Goal: Task Accomplishment & Management: Use online tool/utility

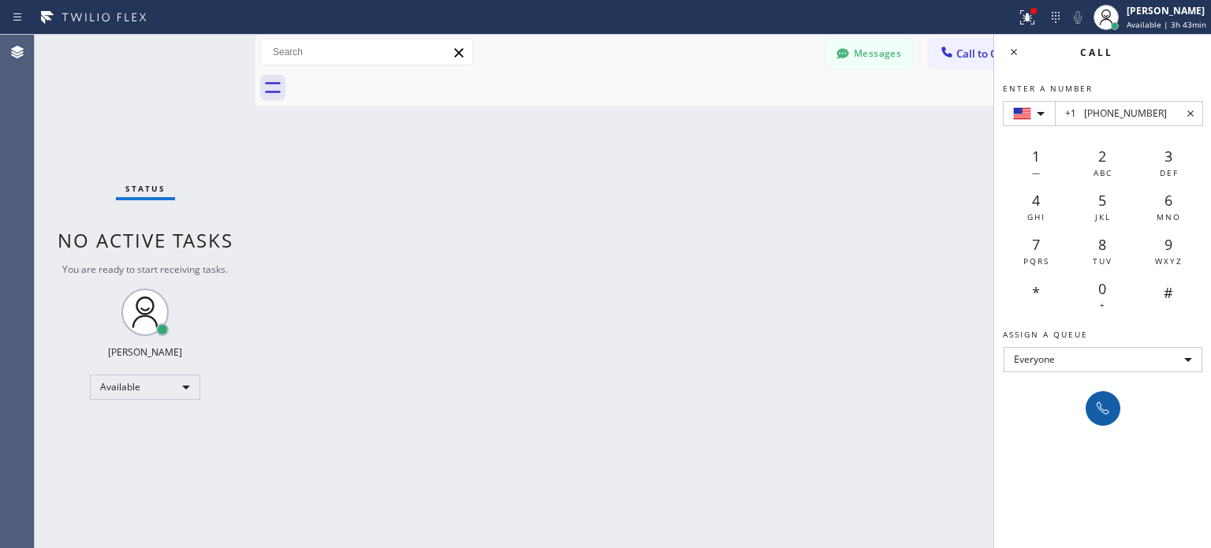
type input "+1 [PHONE_NUMBER]"
click at [1097, 415] on icon at bounding box center [1102, 408] width 19 height 19
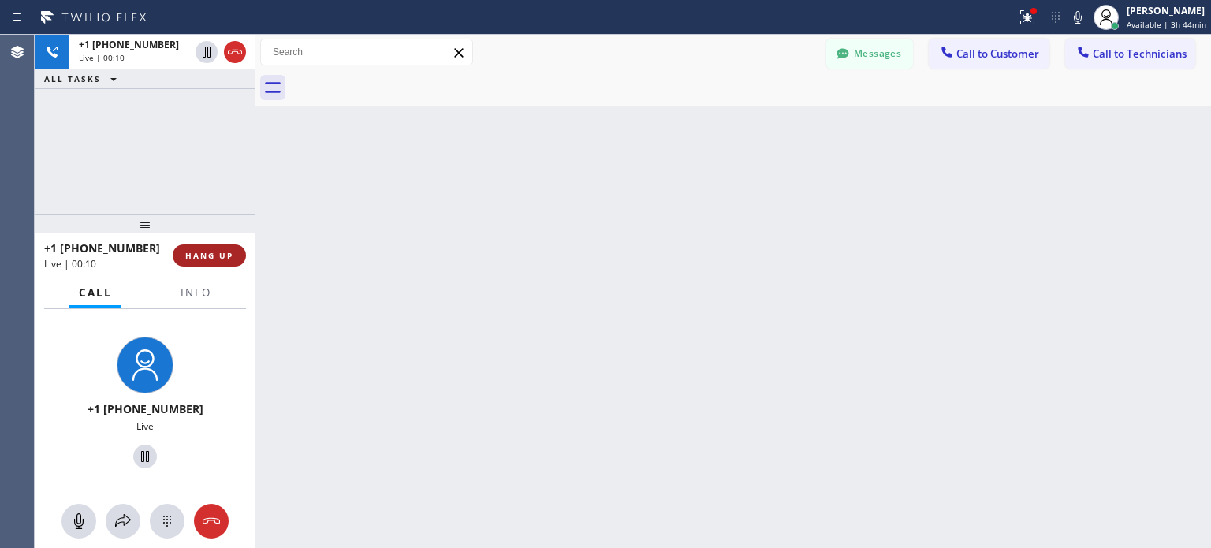
click at [225, 263] on button "HANG UP" at bounding box center [209, 255] width 73 height 22
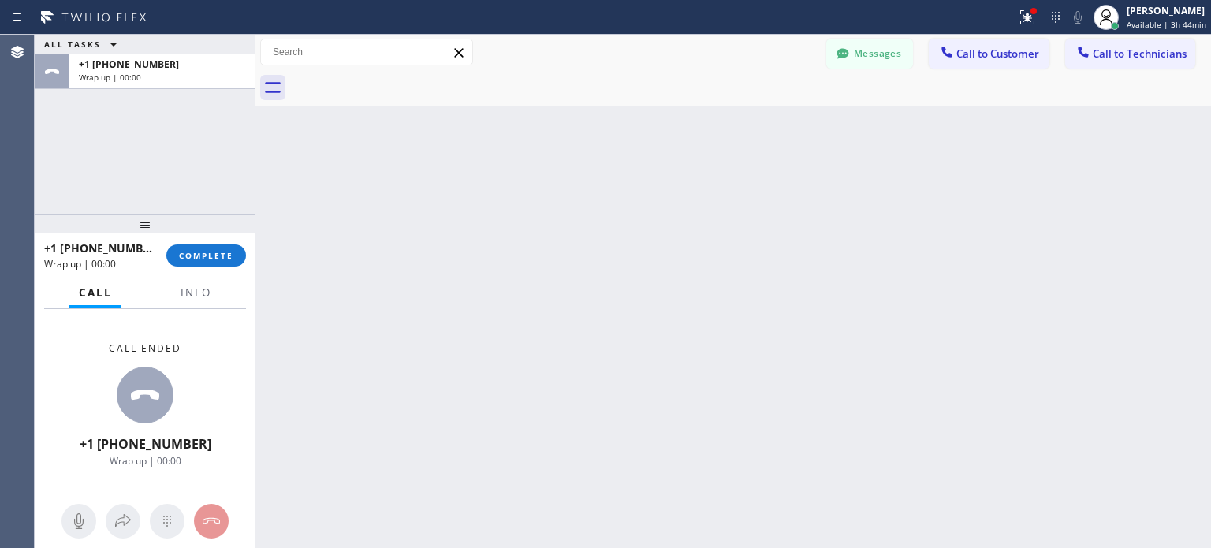
drag, startPoint x: 222, startPoint y: 258, endPoint x: 270, endPoint y: 230, distance: 55.4
click at [221, 257] on span "COMPLETE" at bounding box center [206, 255] width 54 height 11
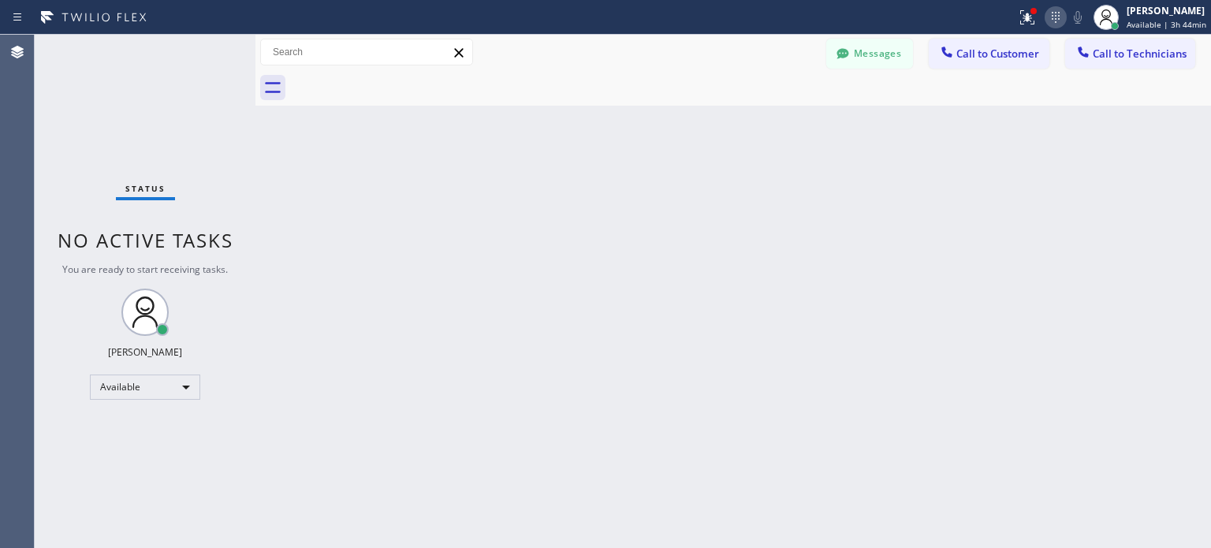
click at [1050, 17] on icon at bounding box center [1055, 17] width 19 height 19
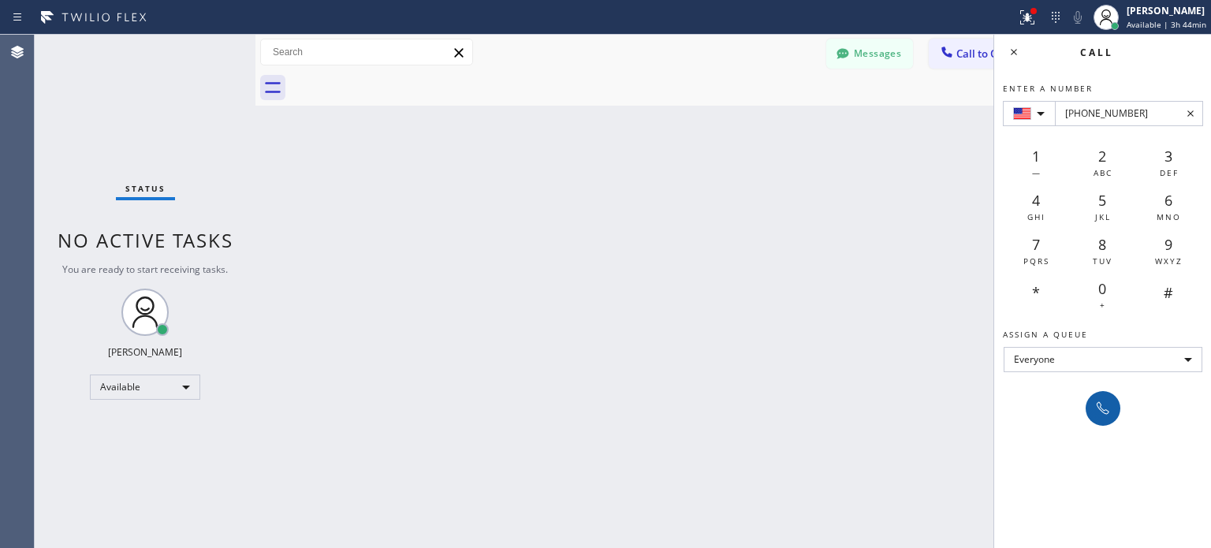
type input "[PHONE_NUMBER]"
click at [1102, 412] on icon at bounding box center [1103, 408] width 13 height 13
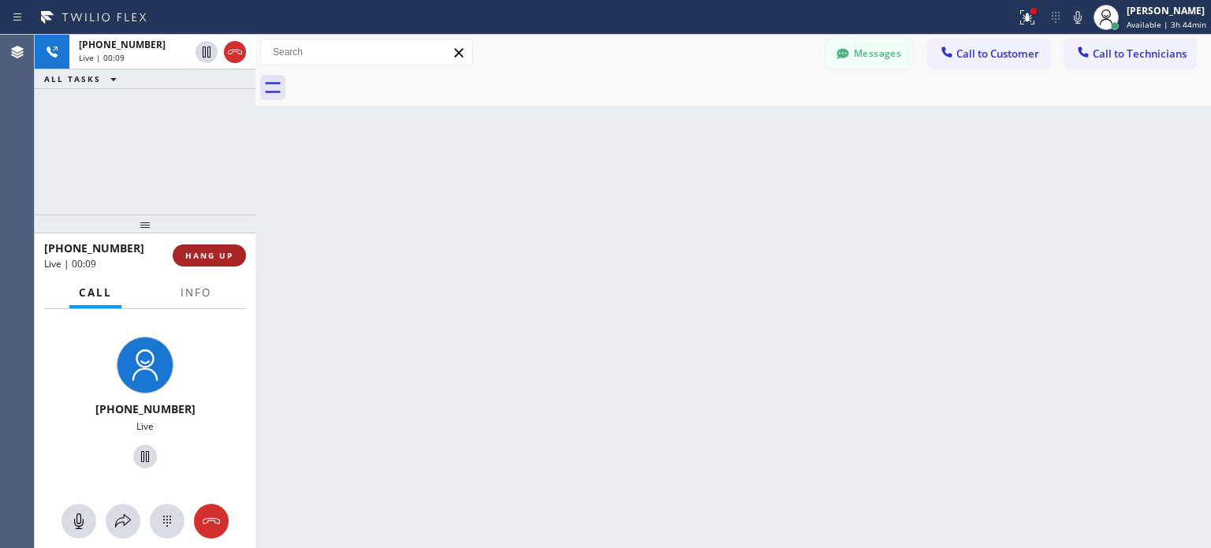
click at [220, 255] on span "HANG UP" at bounding box center [209, 255] width 48 height 11
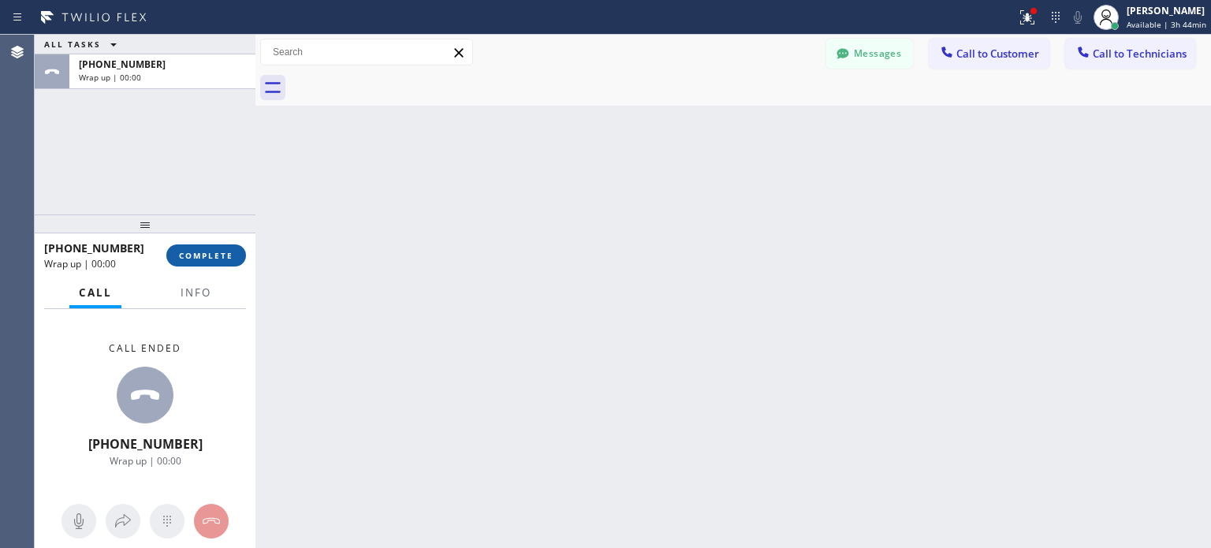
click at [206, 255] on span "COMPLETE" at bounding box center [206, 255] width 54 height 11
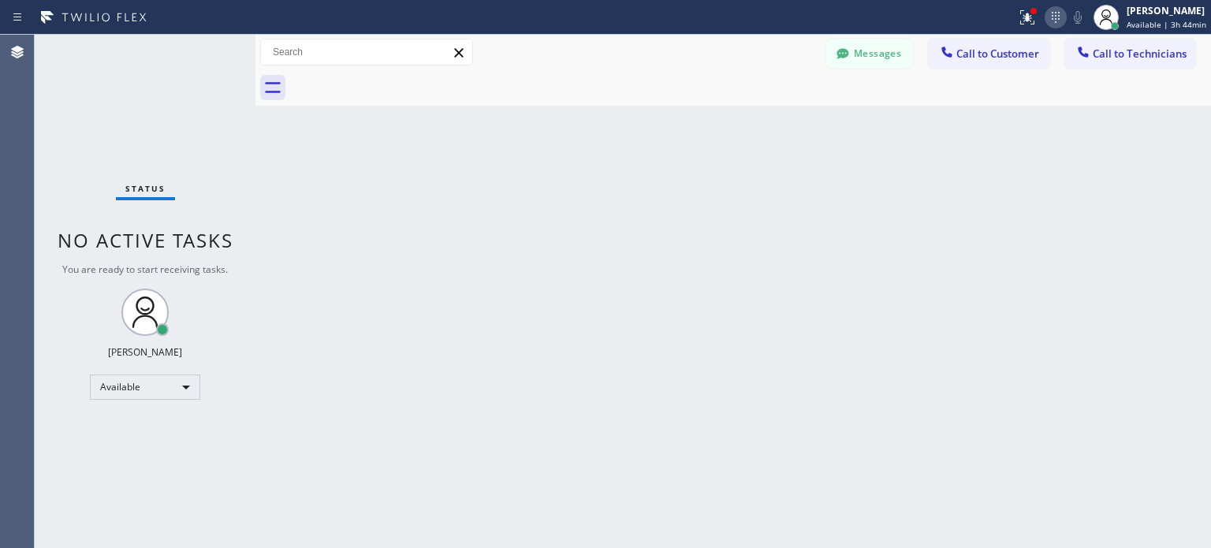
click at [1052, 24] on icon at bounding box center [1055, 17] width 19 height 19
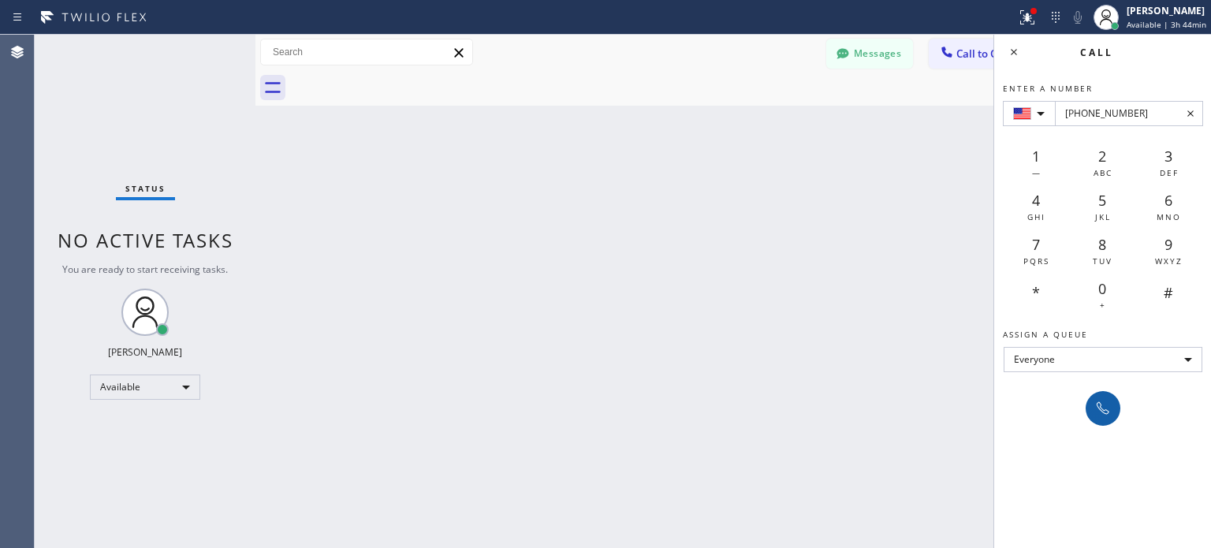
type input "[PHONE_NUMBER]"
click at [1105, 404] on icon at bounding box center [1102, 408] width 19 height 19
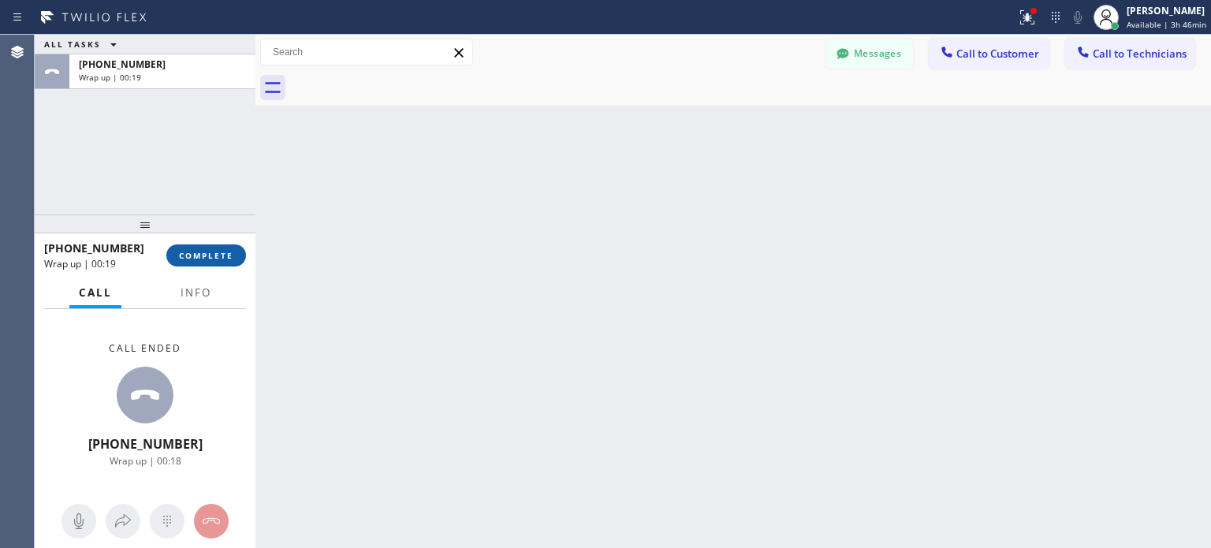
click at [185, 251] on span "COMPLETE" at bounding box center [206, 255] width 54 height 11
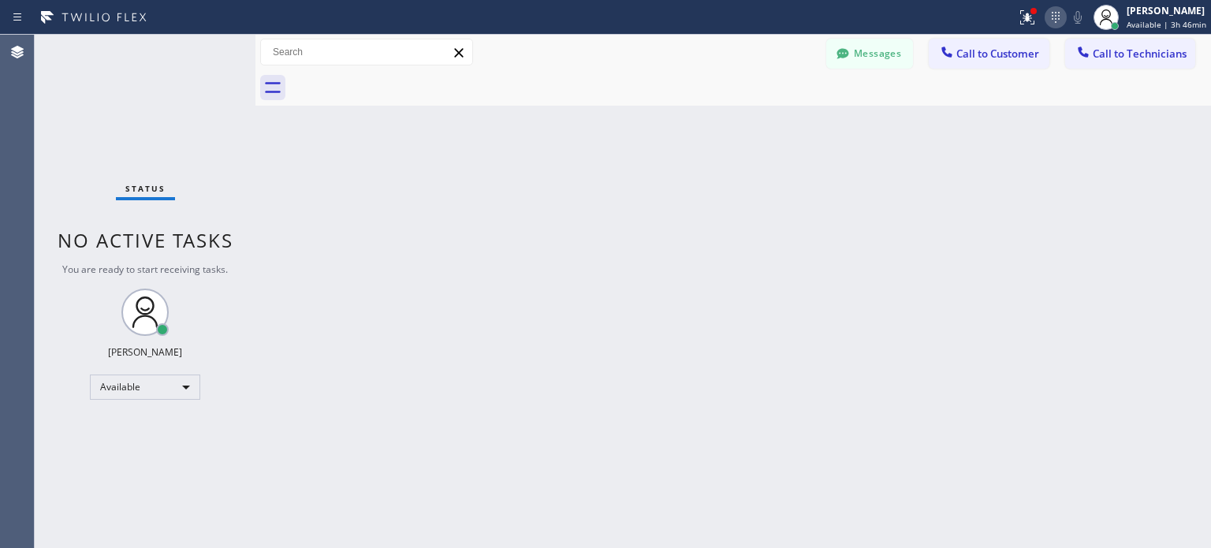
click at [1062, 12] on icon at bounding box center [1055, 17] width 19 height 19
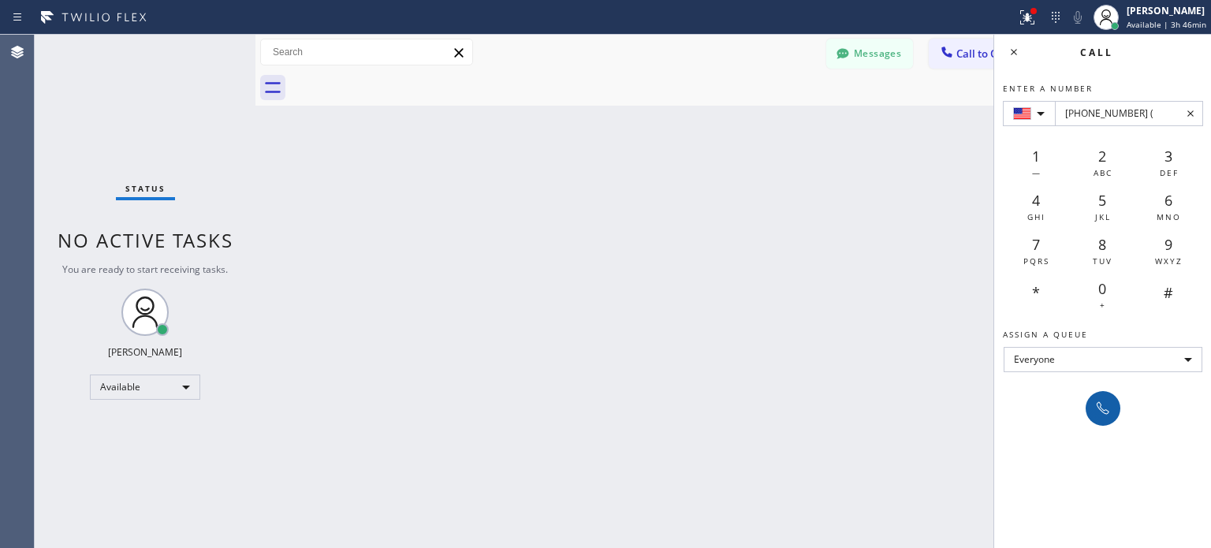
type input "[PHONE_NUMBER] ("
click at [1098, 409] on icon at bounding box center [1102, 408] width 19 height 19
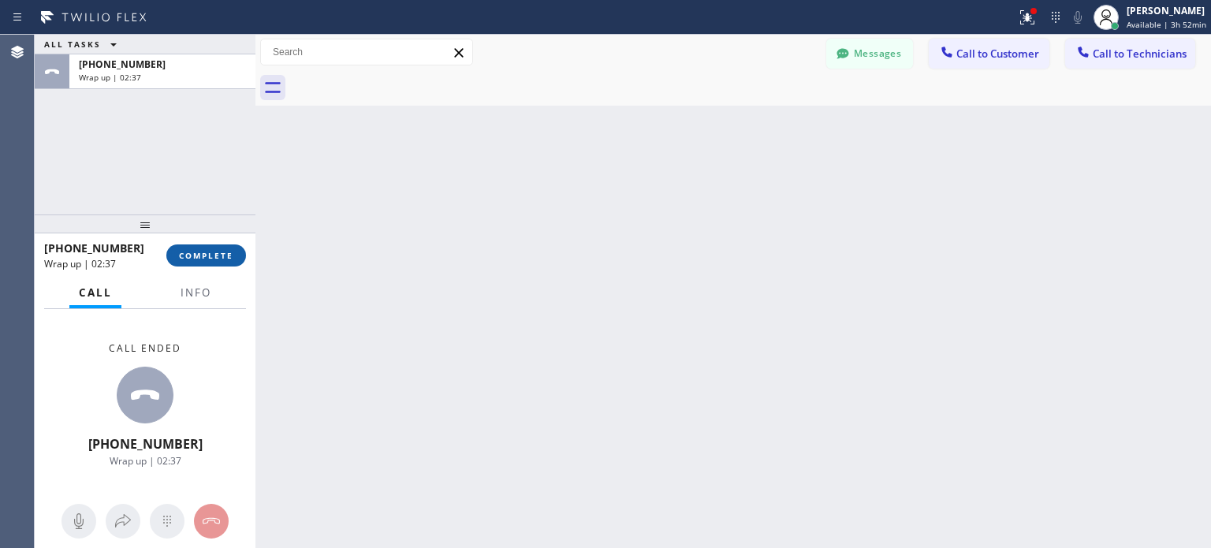
click at [222, 261] on button "COMPLETE" at bounding box center [206, 255] width 80 height 22
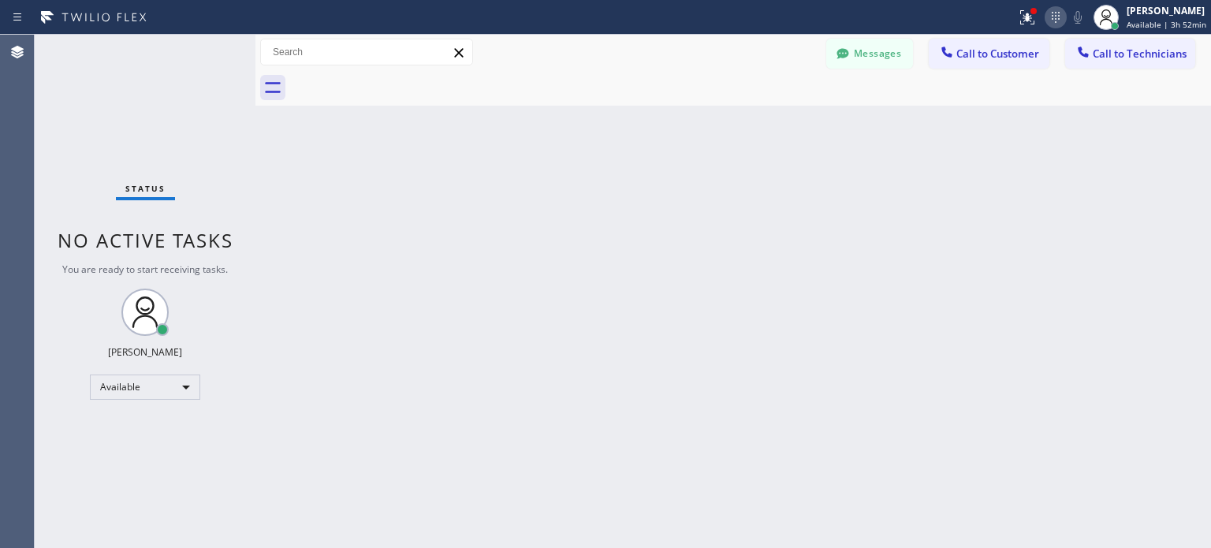
click at [1048, 18] on icon at bounding box center [1055, 17] width 19 height 19
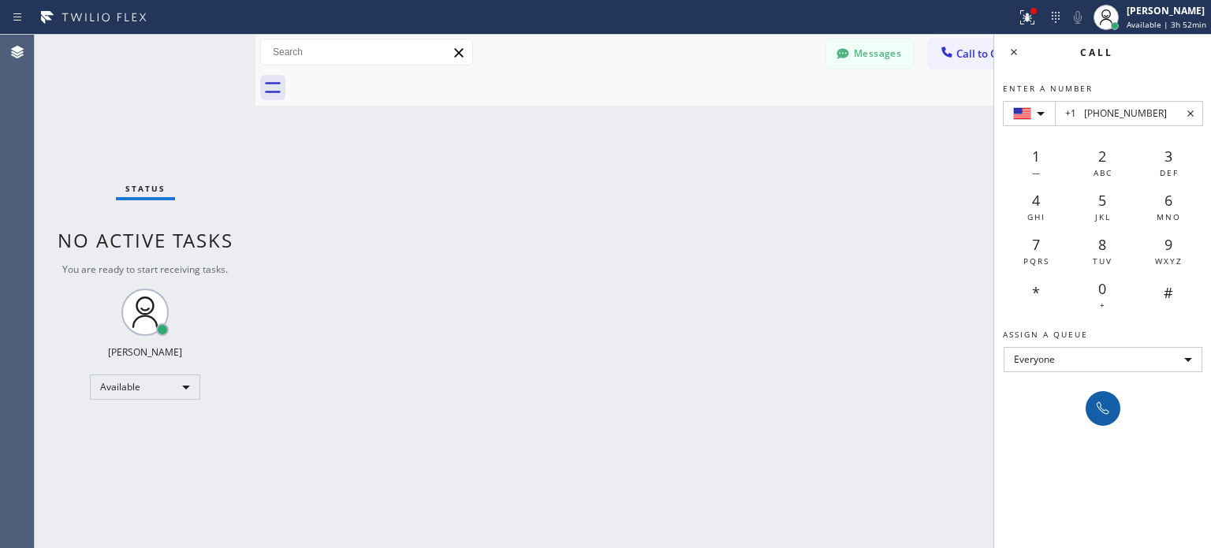
type input "+1 [PHONE_NUMBER]"
click at [1101, 412] on icon at bounding box center [1102, 408] width 19 height 19
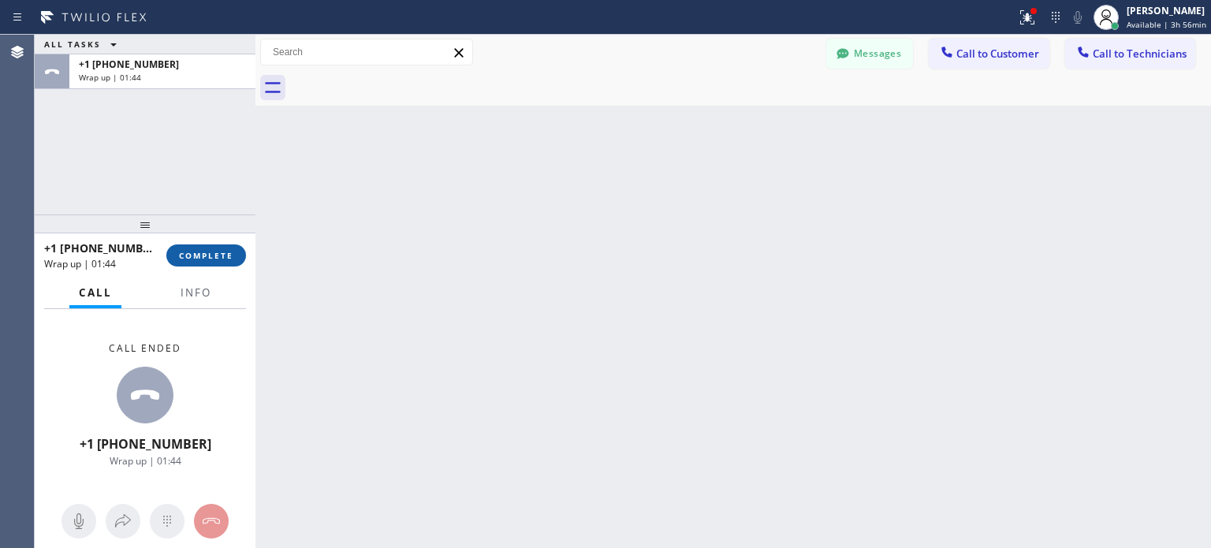
click at [225, 258] on span "COMPLETE" at bounding box center [206, 255] width 54 height 11
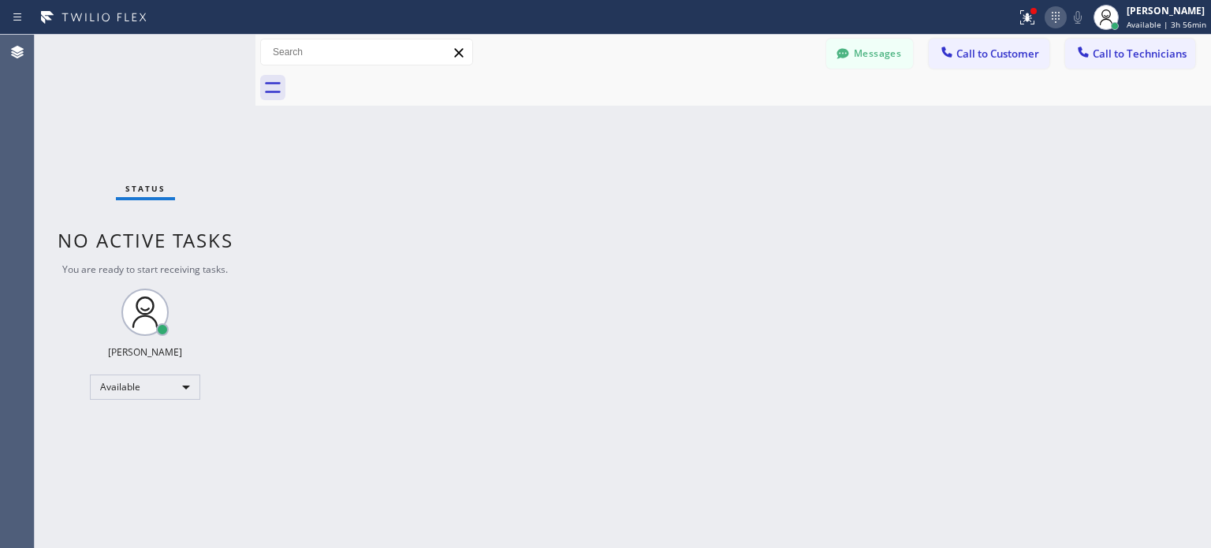
click at [1052, 16] on icon at bounding box center [1055, 17] width 19 height 19
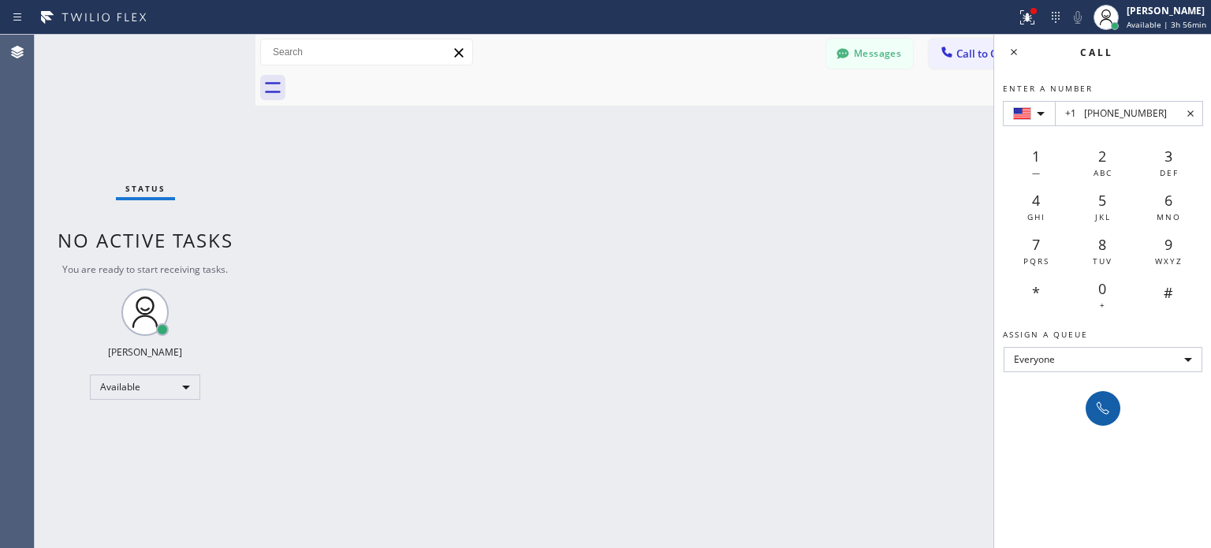
type input "+1 [PHONE_NUMBER]"
click at [1092, 415] on div at bounding box center [1103, 408] width 22 height 19
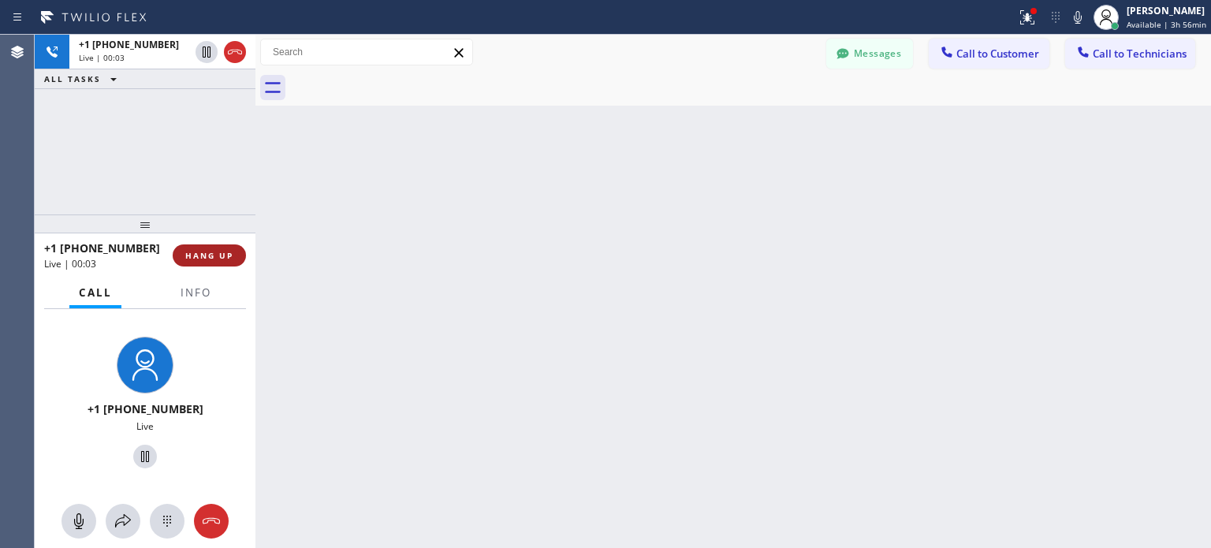
click at [186, 263] on button "HANG UP" at bounding box center [209, 255] width 73 height 22
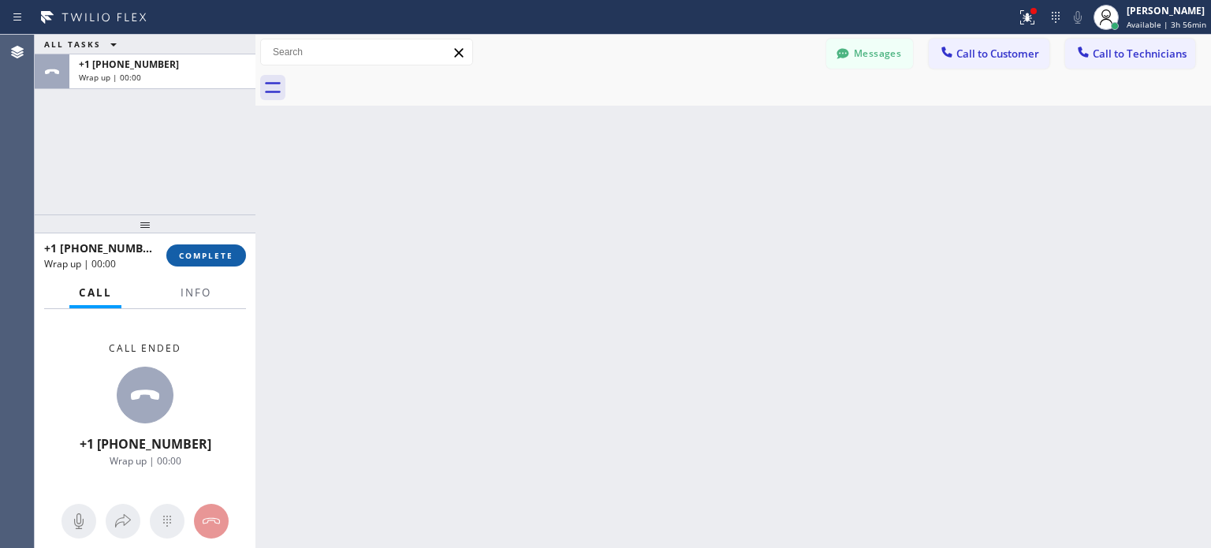
click at [208, 258] on span "COMPLETE" at bounding box center [206, 255] width 54 height 11
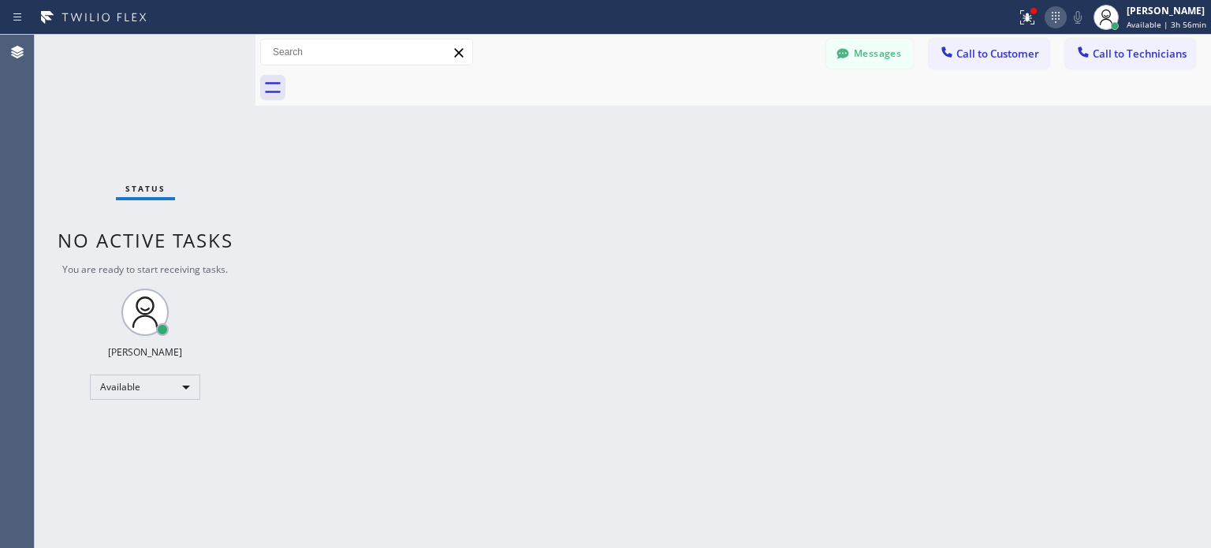
click at [1046, 12] on icon at bounding box center [1055, 17] width 19 height 19
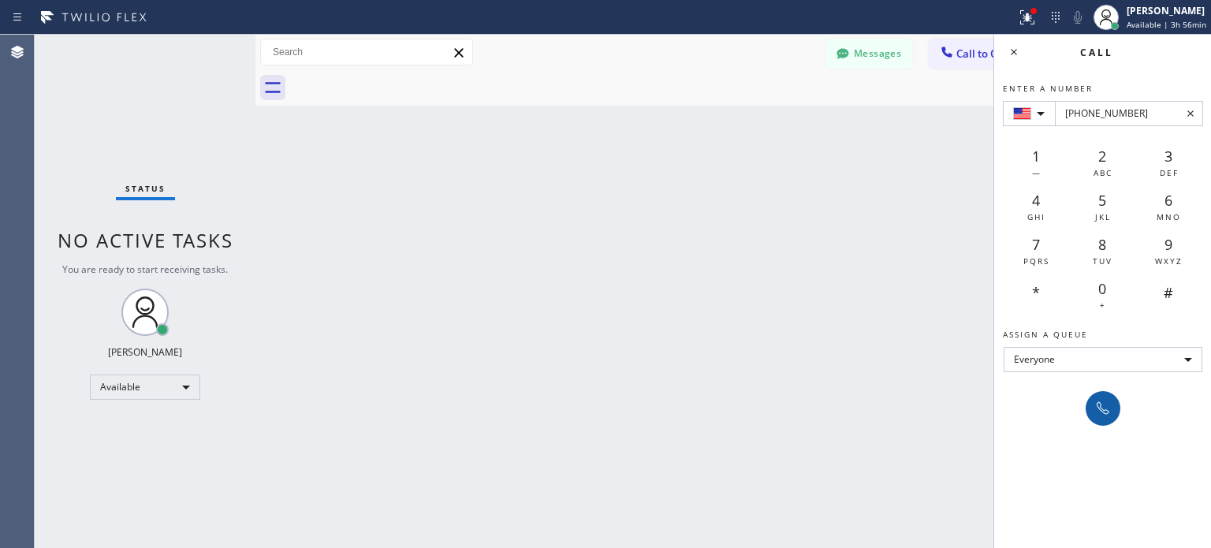
type input "[PHONE_NUMBER]"
click at [1101, 404] on icon at bounding box center [1103, 408] width 13 height 13
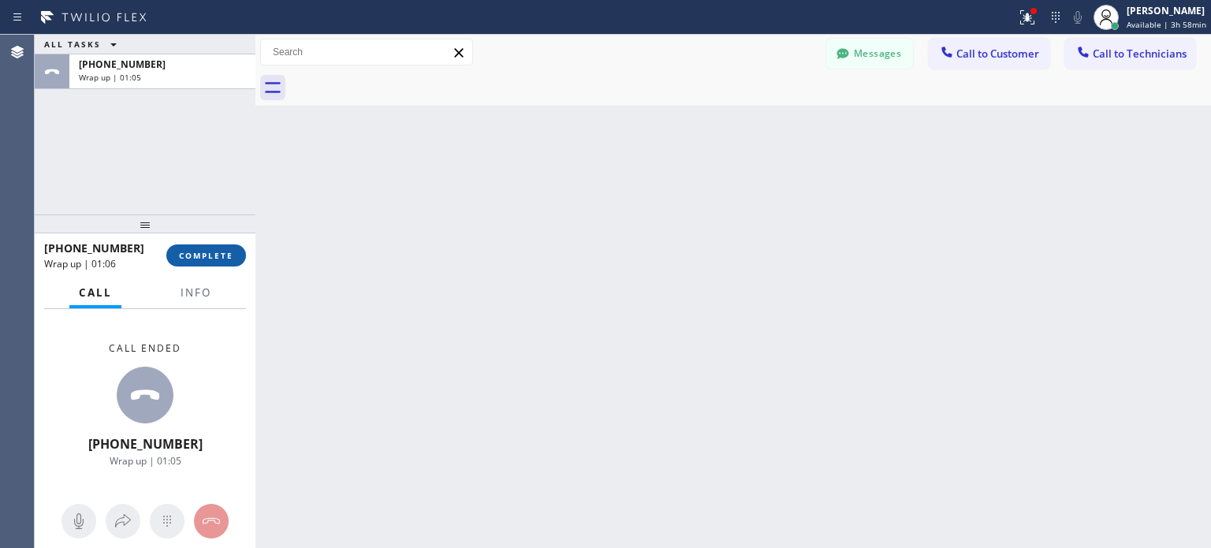
click at [229, 250] on span "COMPLETE" at bounding box center [206, 255] width 54 height 11
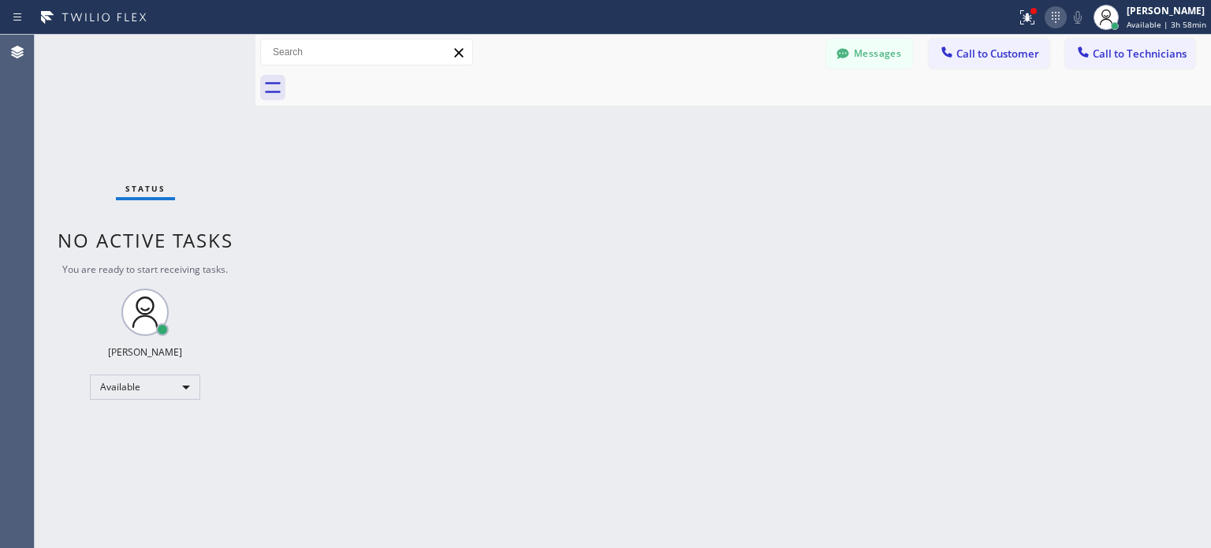
click at [1062, 14] on icon at bounding box center [1055, 17] width 19 height 19
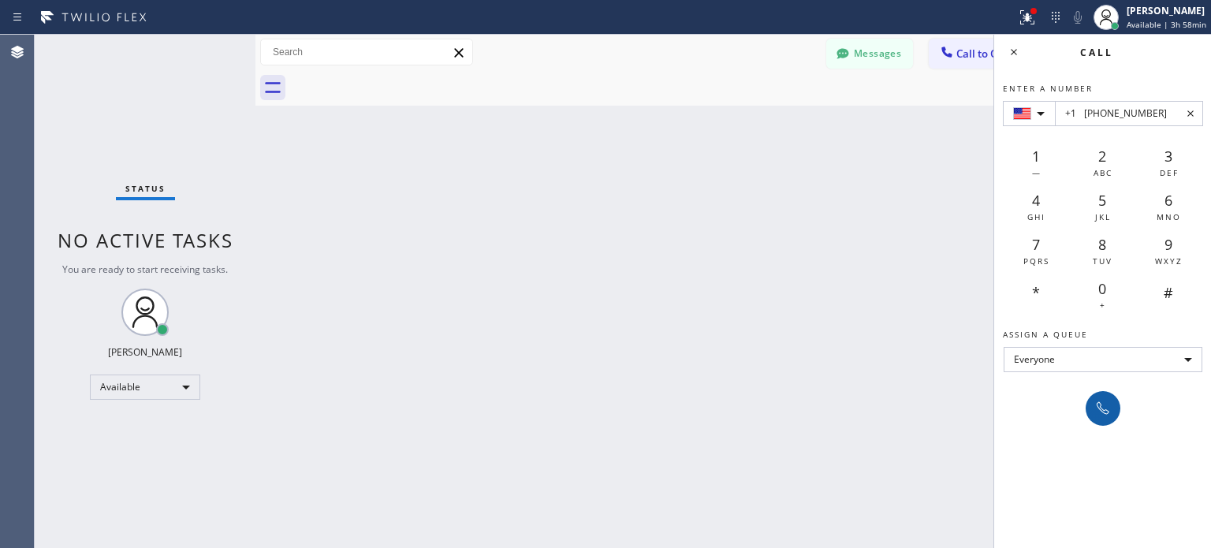
type input "+1 [PHONE_NUMBER]"
click at [1096, 400] on icon at bounding box center [1102, 408] width 19 height 19
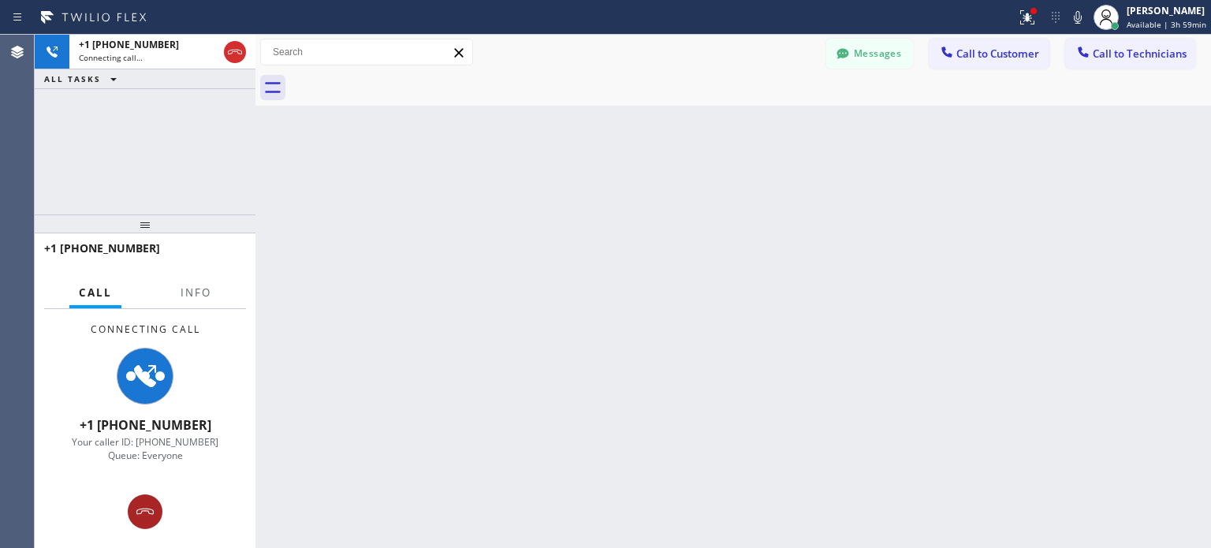
click at [146, 516] on icon at bounding box center [145, 511] width 19 height 19
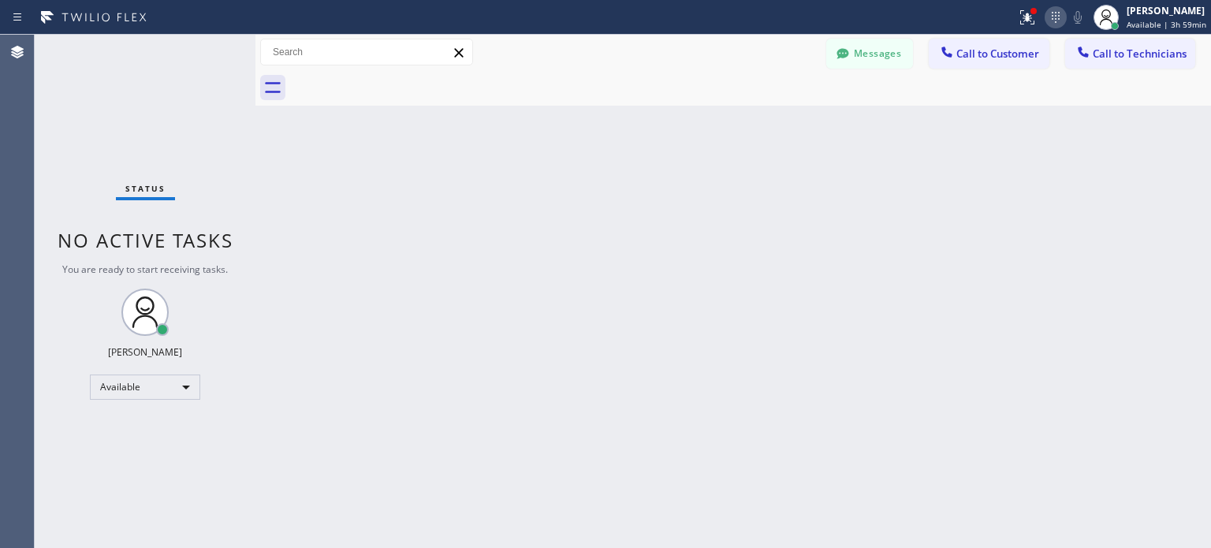
click at [1048, 24] on icon at bounding box center [1055, 17] width 19 height 19
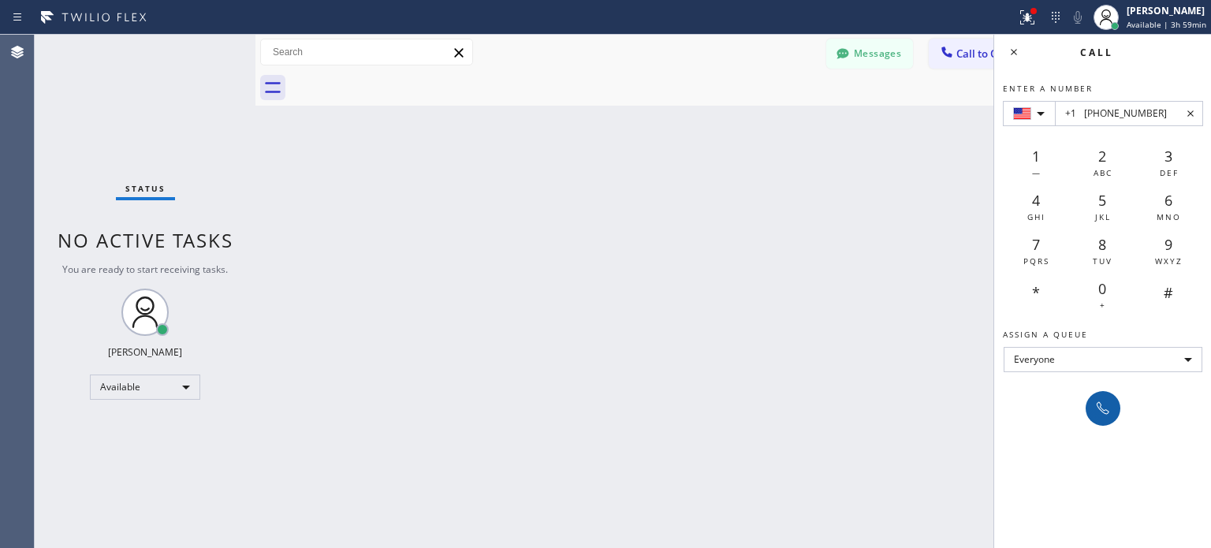
type input "+1 [PHONE_NUMBER]"
click at [1097, 399] on icon at bounding box center [1102, 408] width 19 height 19
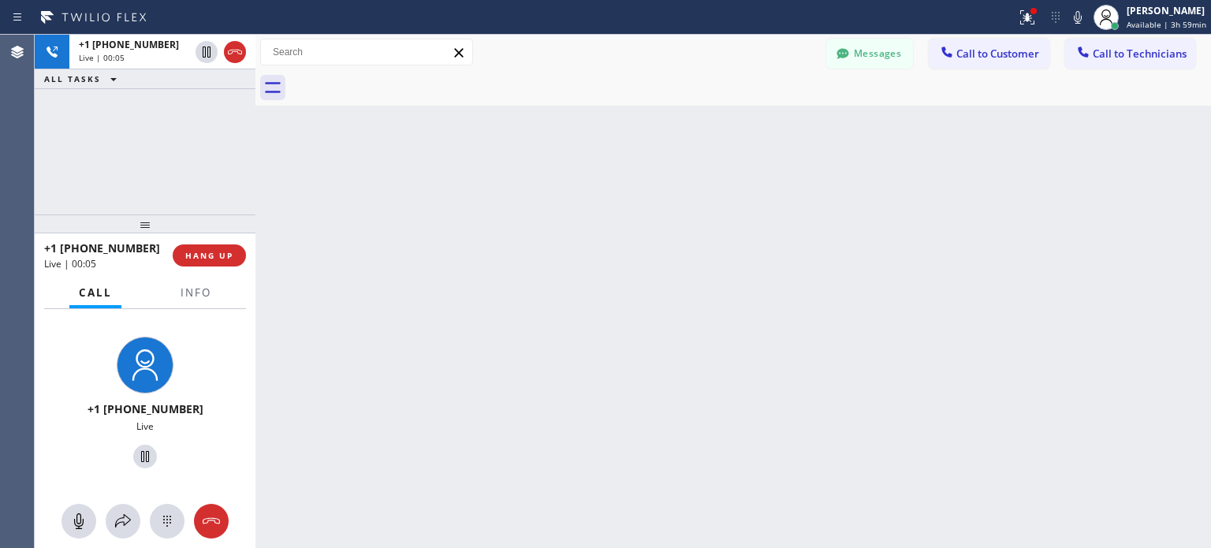
click at [216, 270] on div "+1 [PHONE_NUMBER] Live | 00:05 HANG UP" at bounding box center [145, 255] width 202 height 41
click at [221, 251] on span "HANG UP" at bounding box center [209, 255] width 48 height 11
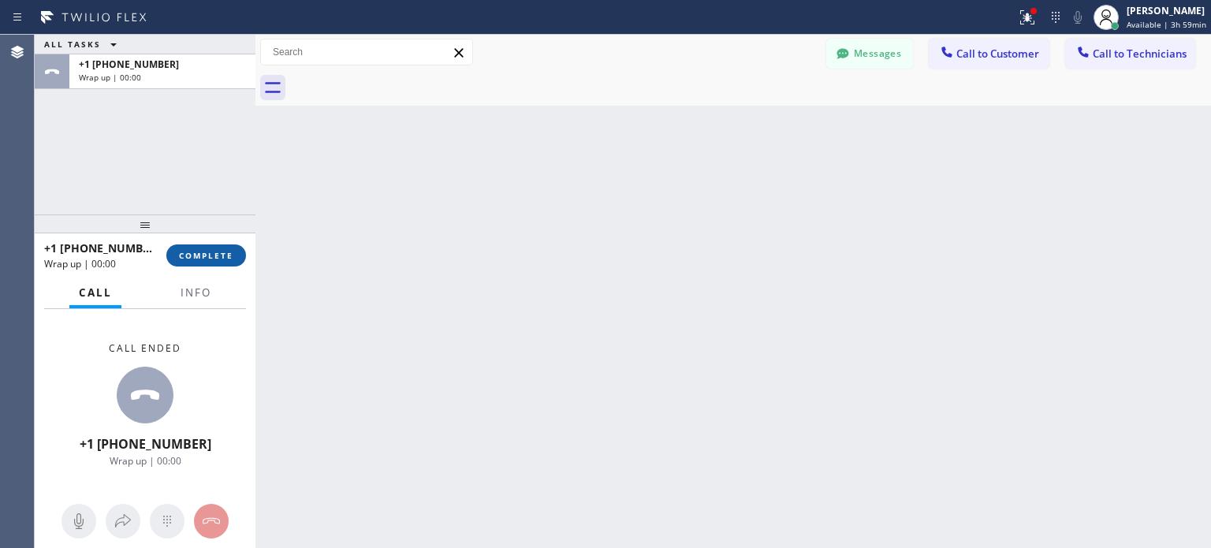
click at [233, 251] on button "COMPLETE" at bounding box center [206, 255] width 80 height 22
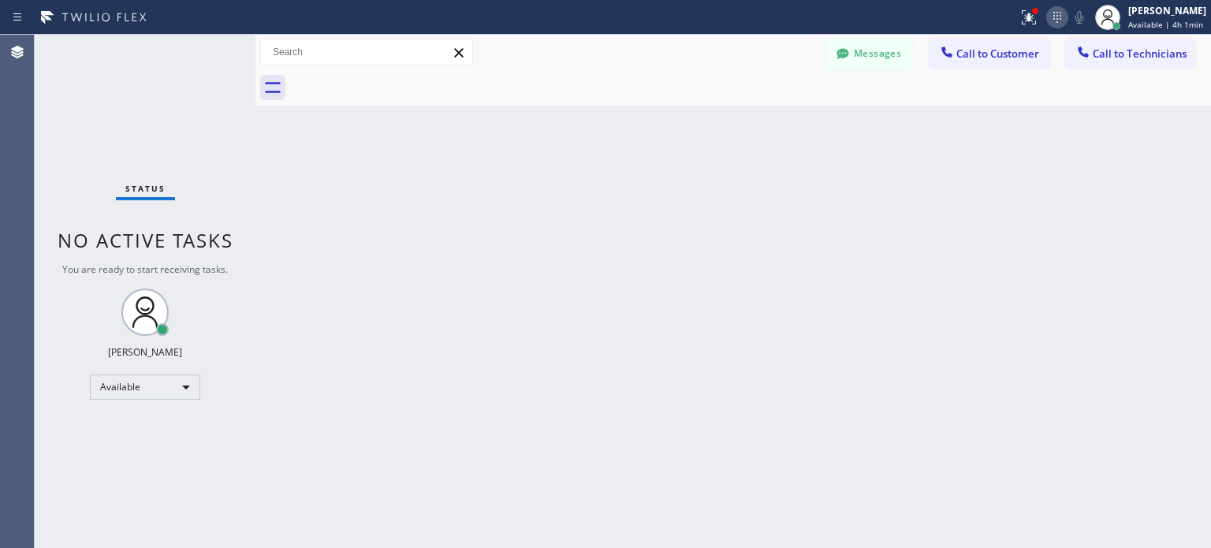
click at [1054, 12] on icon at bounding box center [1057, 17] width 19 height 19
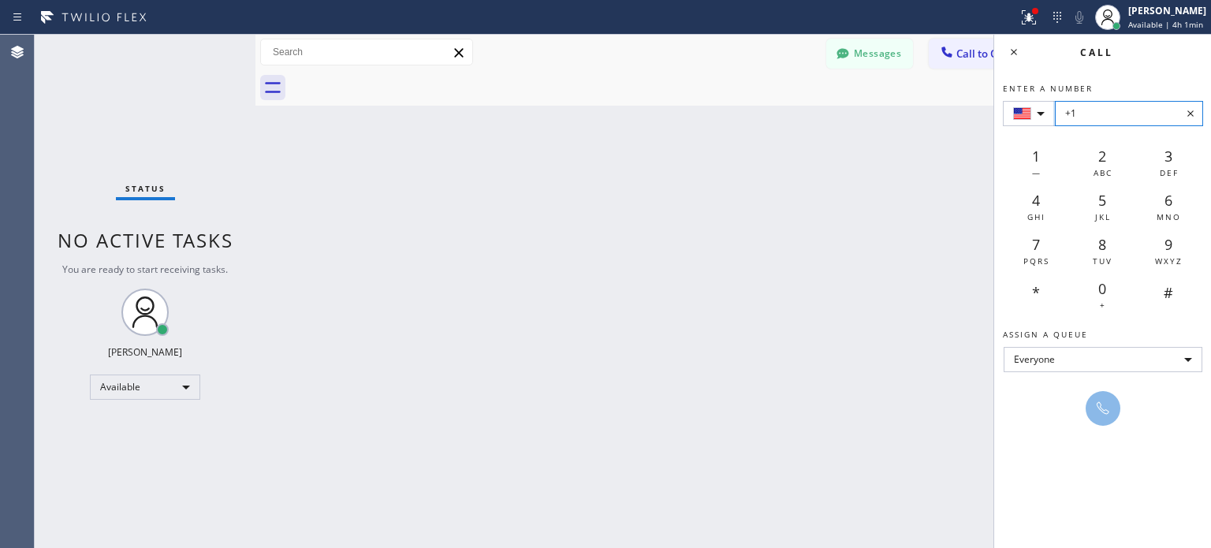
drag, startPoint x: 1119, startPoint y: 126, endPoint x: 1120, endPoint y: 111, distance: 15.1
paste input "[PHONE_NUMBER]"
type input "[PHONE_NUMBER]"
click at [1101, 407] on icon at bounding box center [1103, 408] width 13 height 13
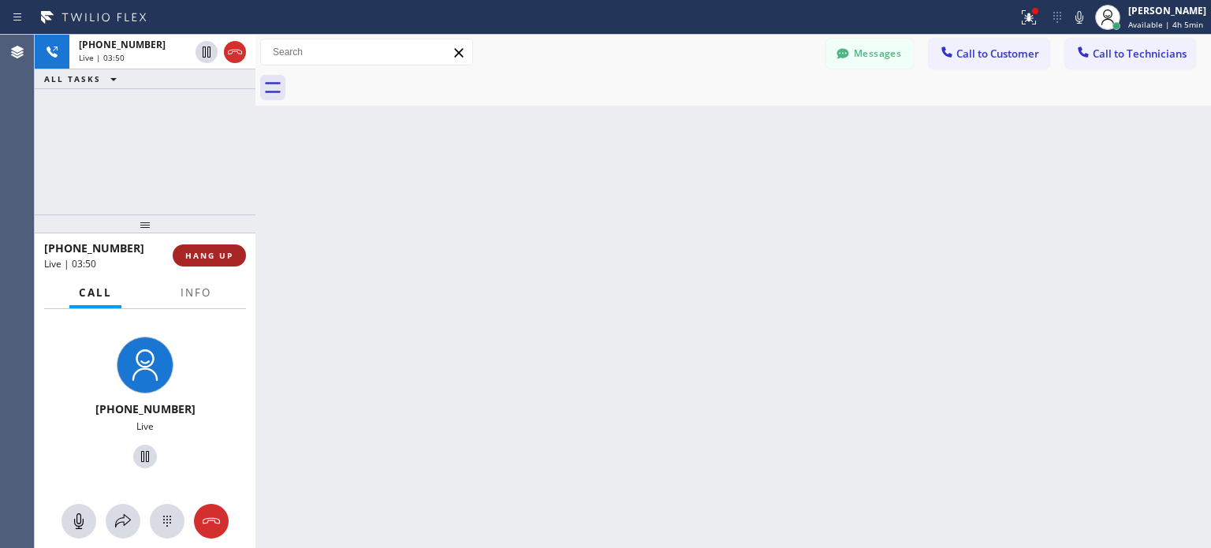
click at [221, 254] on span "HANG UP" at bounding box center [209, 255] width 48 height 11
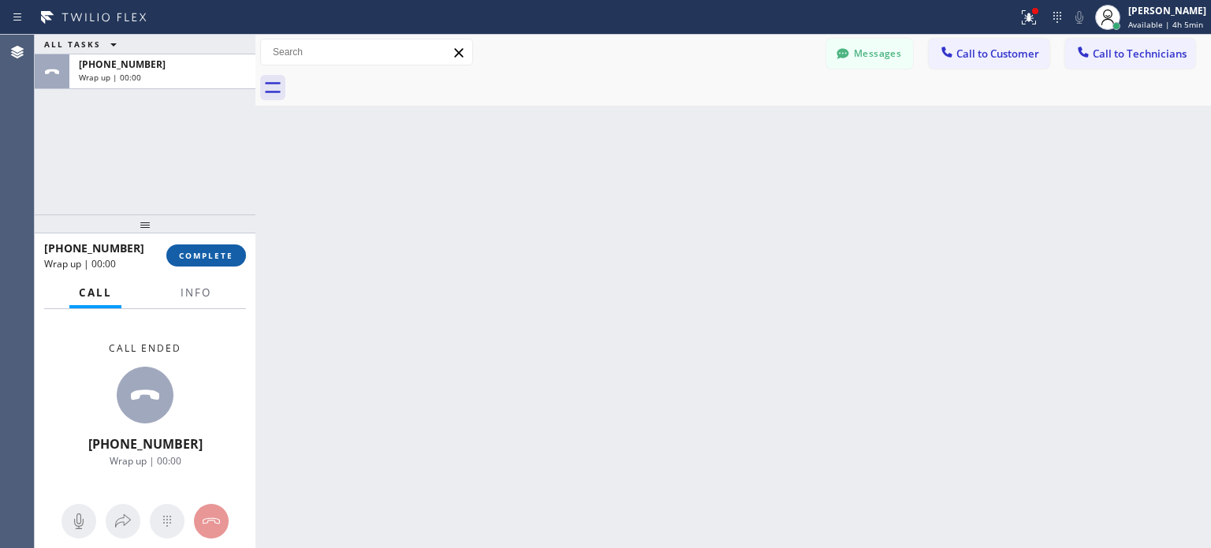
click at [223, 260] on span "COMPLETE" at bounding box center [206, 255] width 54 height 11
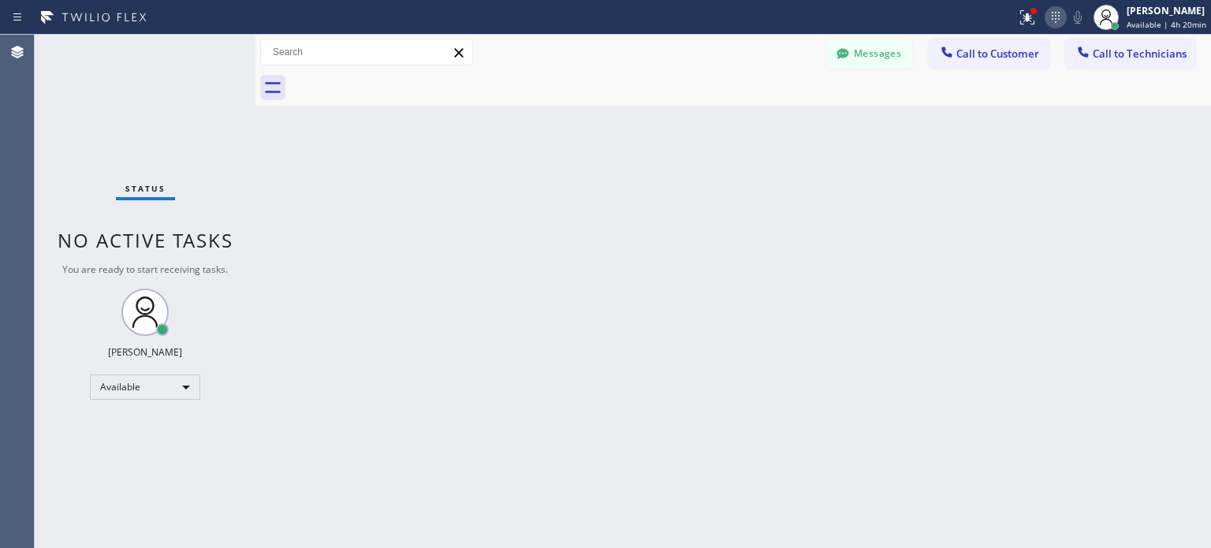
click at [1054, 18] on icon at bounding box center [1055, 17] width 19 height 19
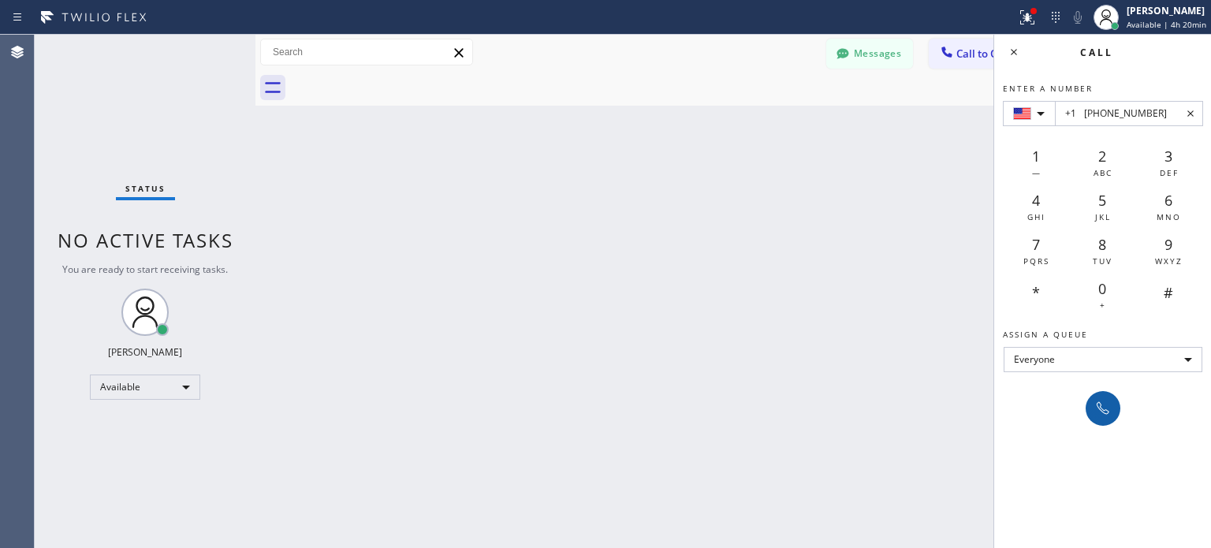
type input "+1 [PHONE_NUMBER]"
click at [1097, 419] on button at bounding box center [1103, 408] width 35 height 35
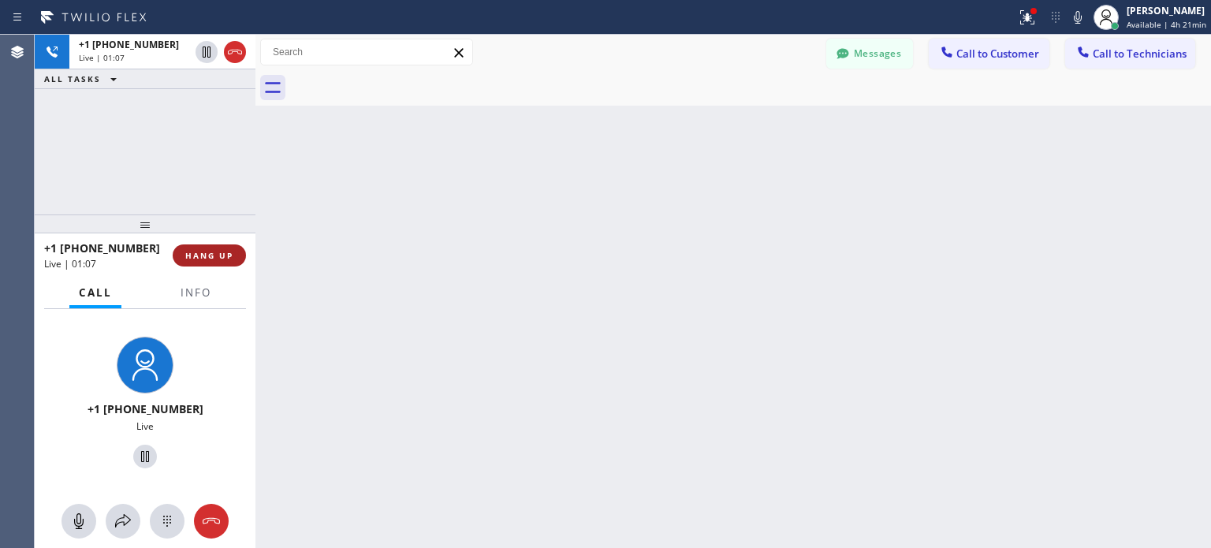
click at [223, 255] on span "HANG UP" at bounding box center [209, 255] width 48 height 11
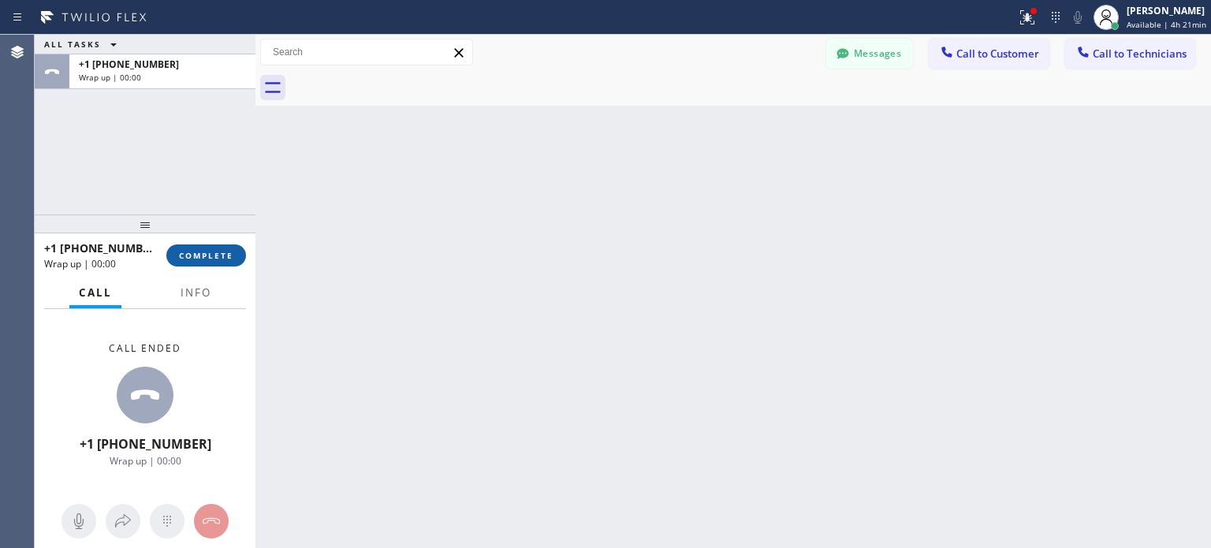
click at [215, 251] on span "COMPLETE" at bounding box center [206, 255] width 54 height 11
